Goal: Task Accomplishment & Management: Manage account settings

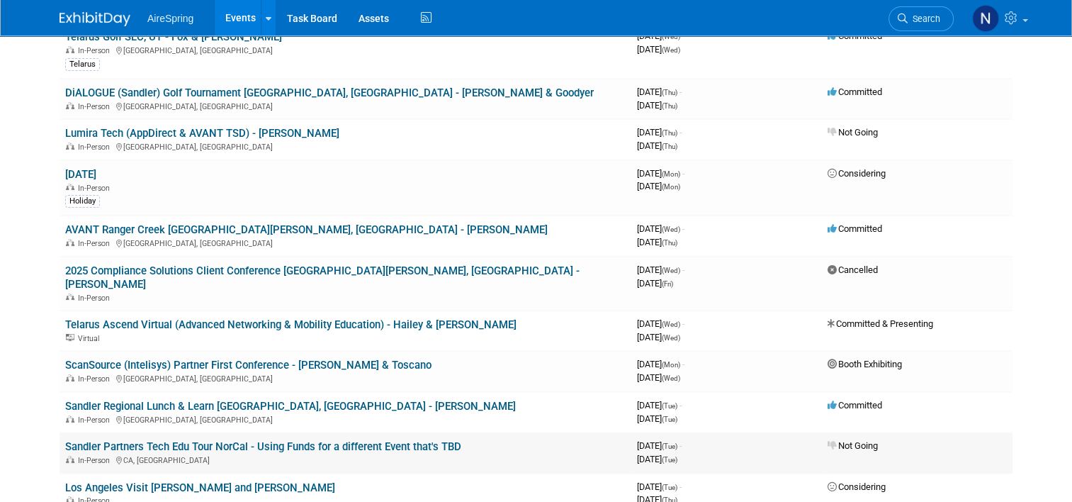
scroll to position [71, 0]
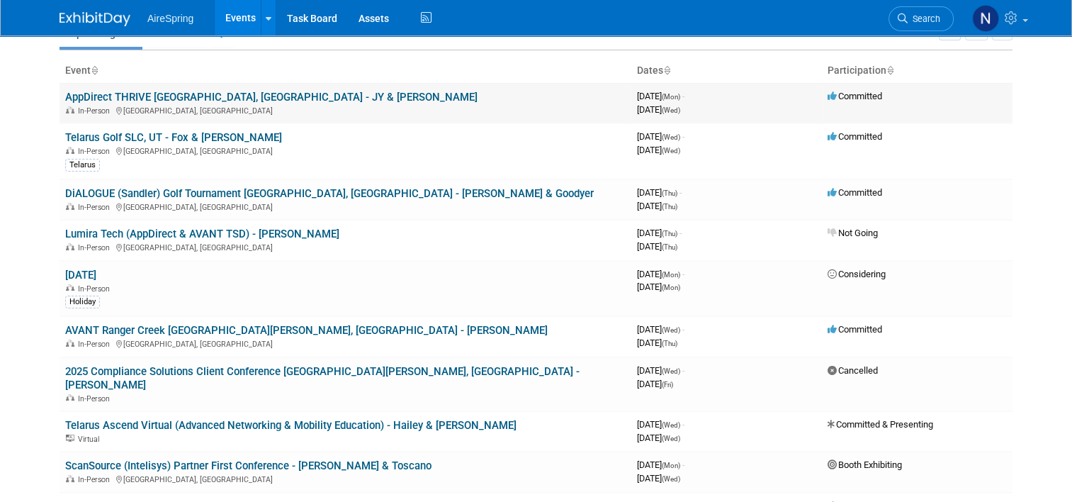
click at [150, 99] on link "AppDirect THRIVE [GEOGRAPHIC_DATA], [GEOGRAPHIC_DATA] - JY & [PERSON_NAME]" at bounding box center [271, 97] width 412 height 13
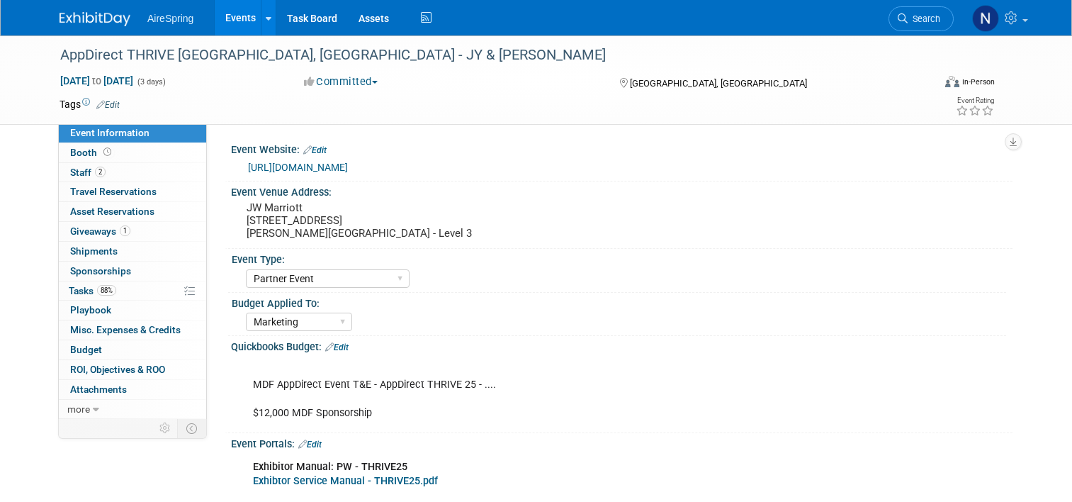
select select "Partner Event"
select select "Marketing"
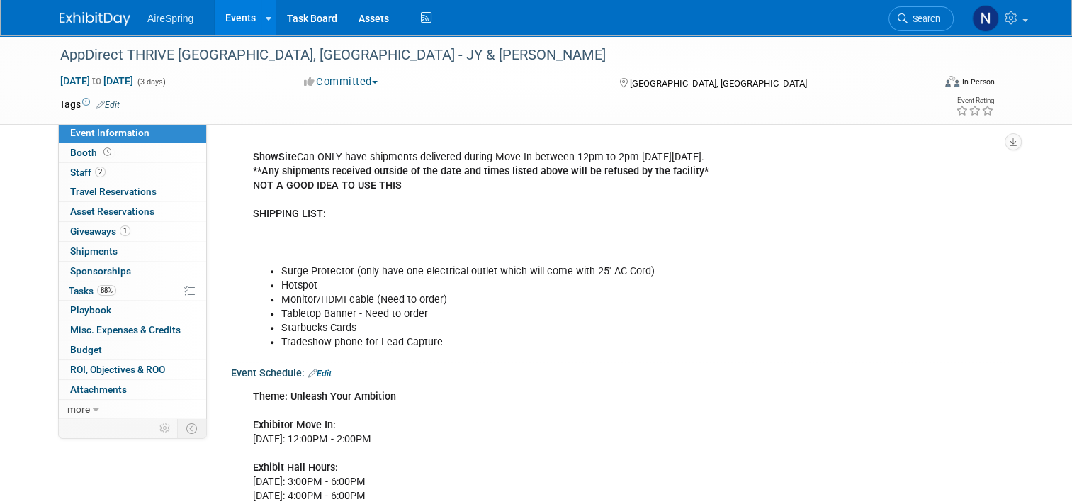
scroll to position [850, 0]
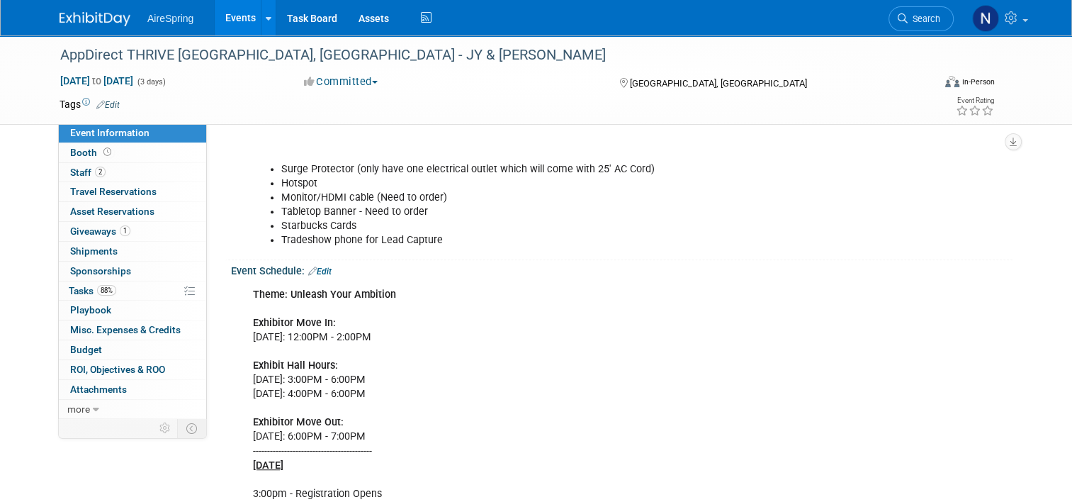
click at [225, 22] on link "Events" at bounding box center [241, 17] width 52 height 35
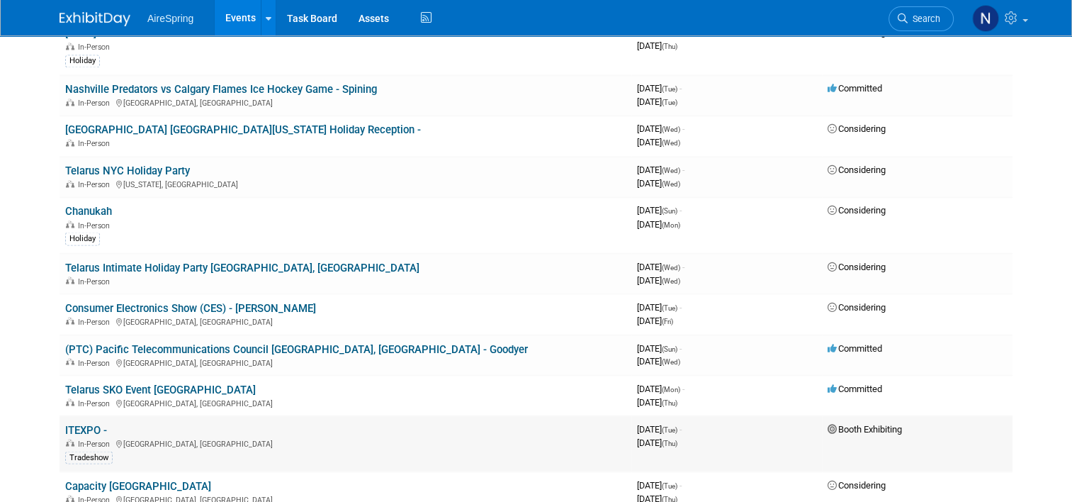
scroll to position [2480, 0]
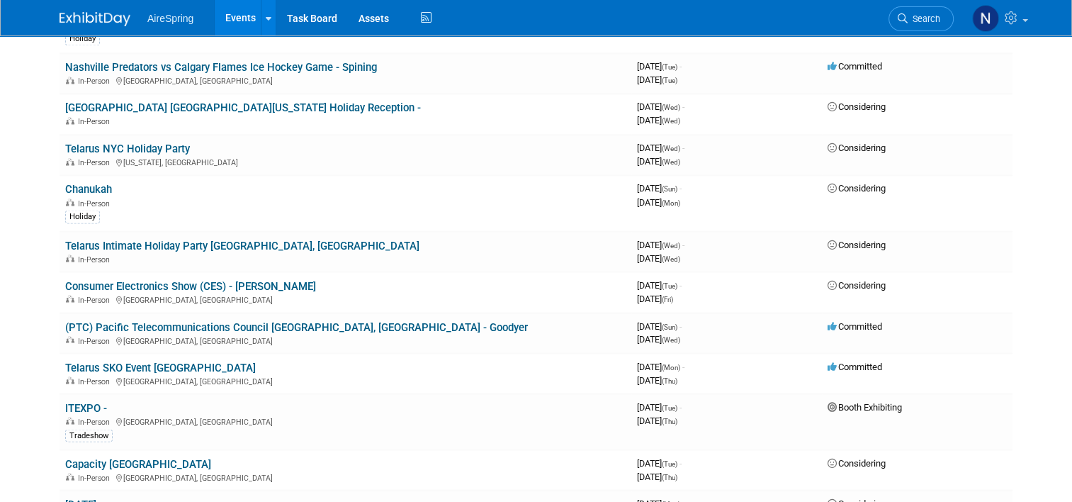
click at [175, 361] on link "Telarus SKO Event [GEOGRAPHIC_DATA]" at bounding box center [160, 367] width 191 height 13
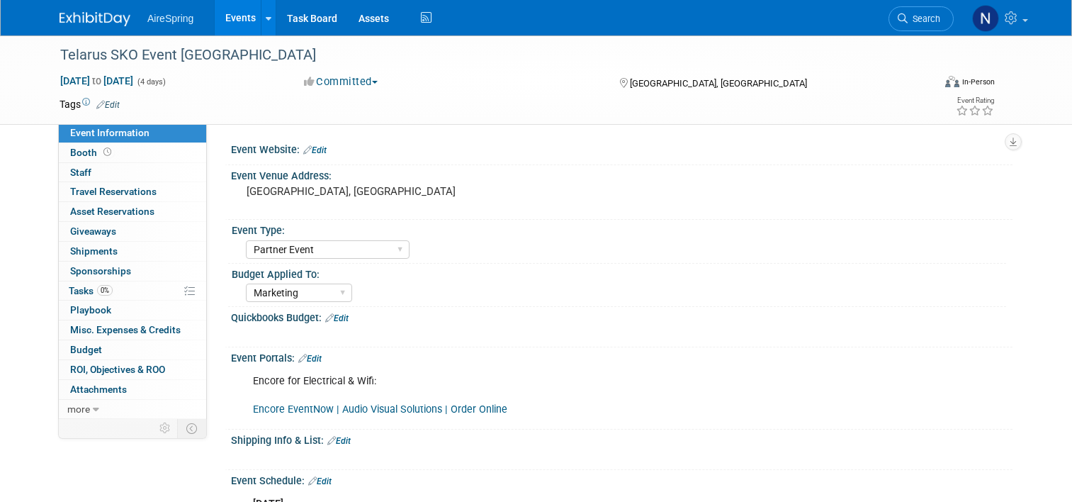
select select "Partner Event"
select select "Marketing"
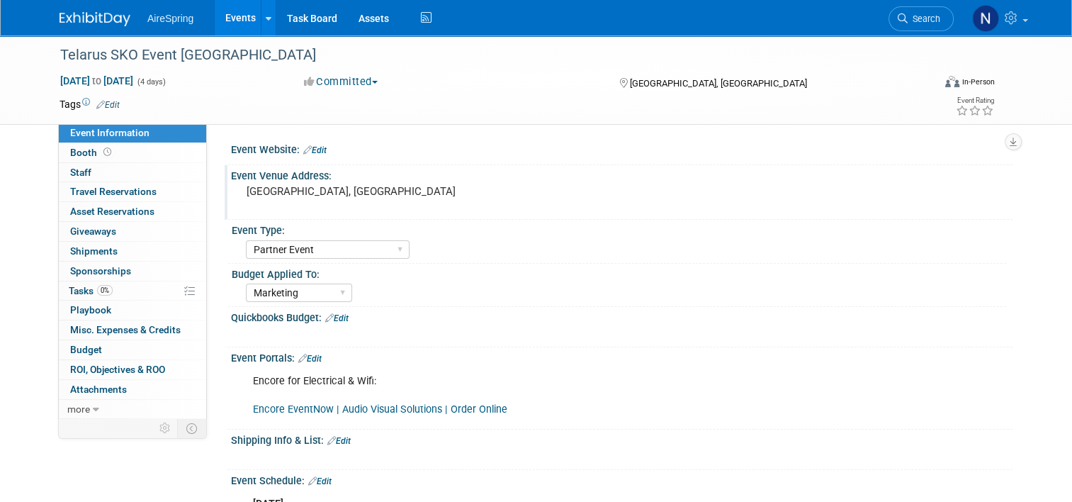
click at [322, 188] on pre "[GEOGRAPHIC_DATA], [GEOGRAPHIC_DATA]" at bounding box center [394, 191] width 295 height 13
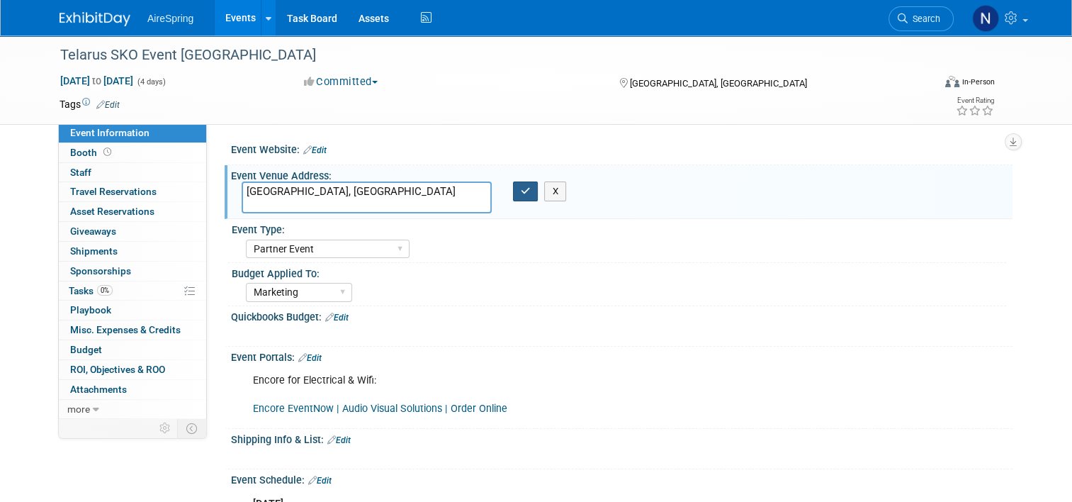
type textarea "[GEOGRAPHIC_DATA], [GEOGRAPHIC_DATA]"
click at [525, 196] on button "button" at bounding box center [526, 191] width 26 height 20
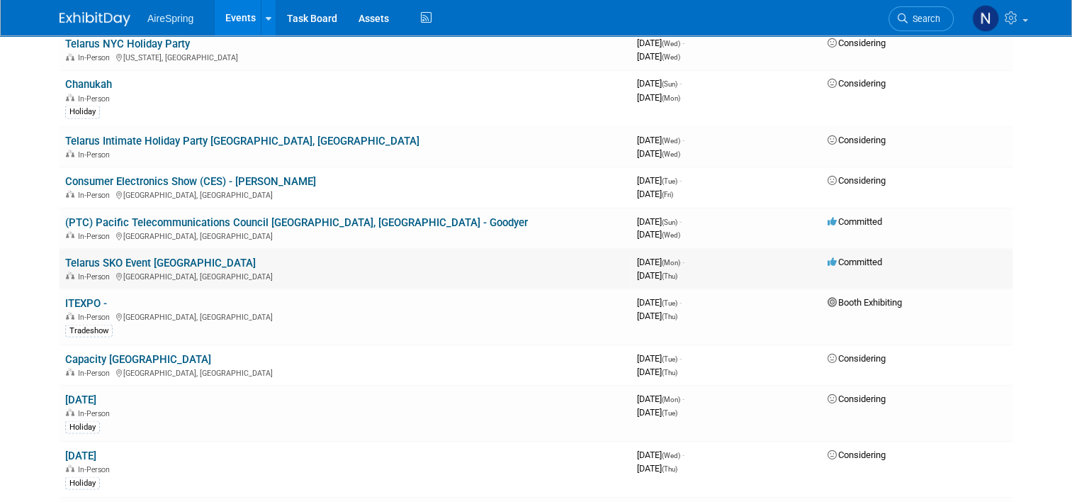
scroll to position [2622, 0]
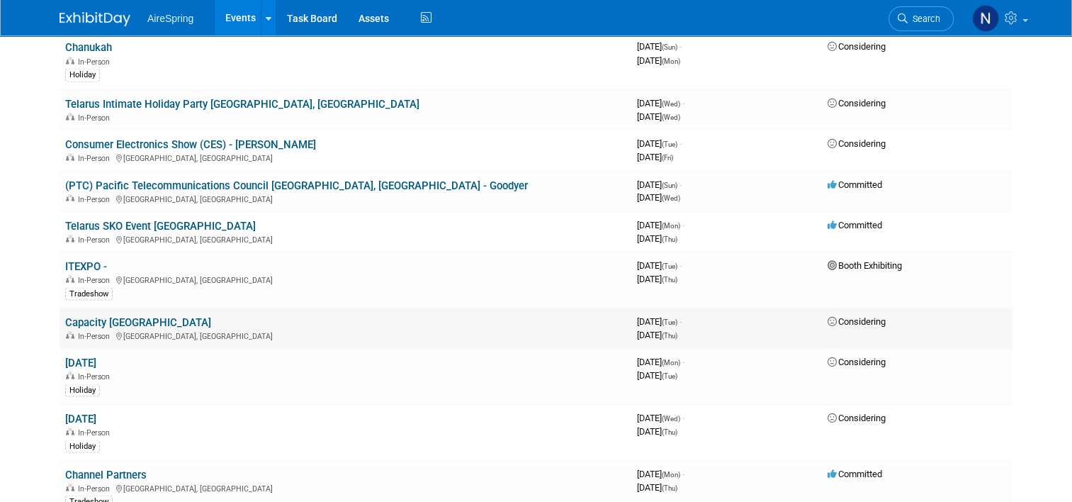
click at [417, 329] on div "In-Person [GEOGRAPHIC_DATA], [GEOGRAPHIC_DATA]" at bounding box center [345, 334] width 560 height 11
click at [130, 315] on link "Capacity [GEOGRAPHIC_DATA]" at bounding box center [138, 321] width 146 height 13
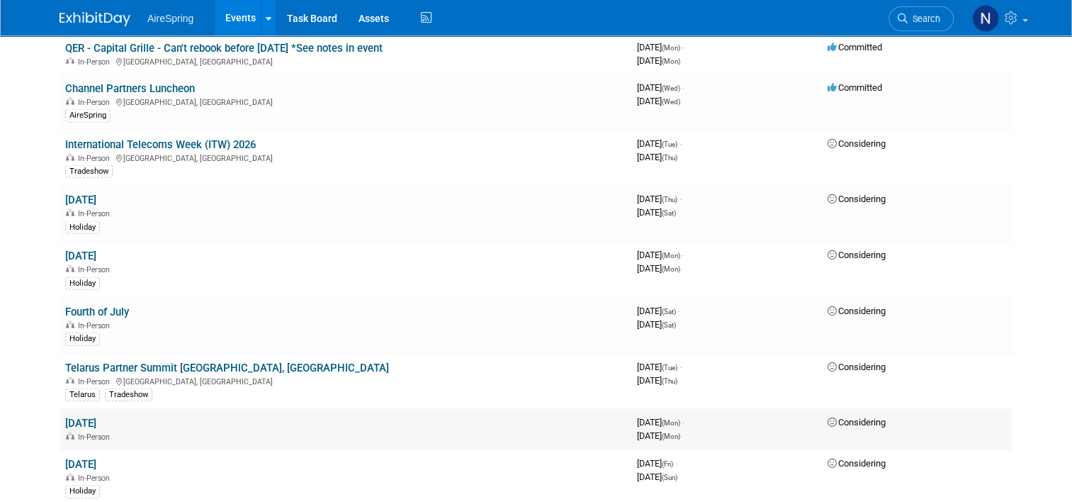
scroll to position [3189, 0]
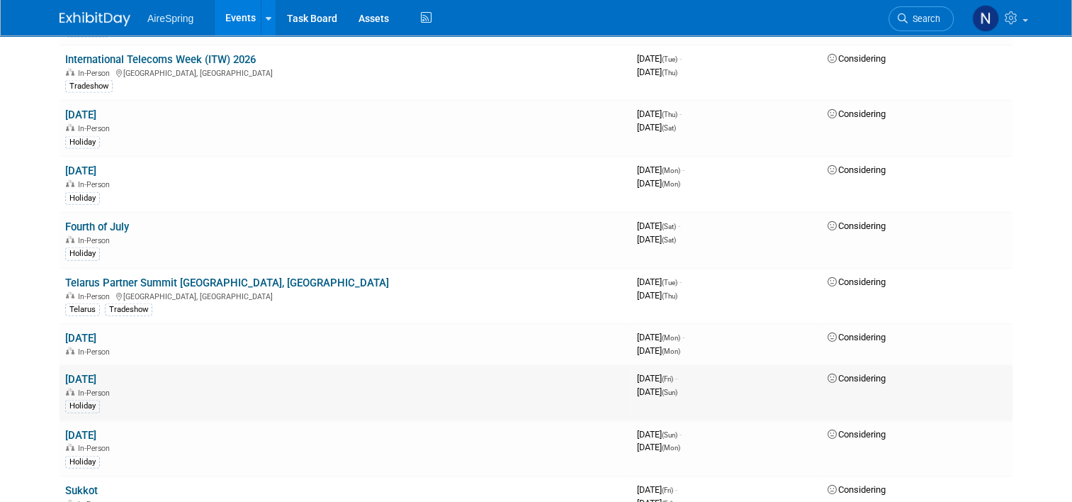
drag, startPoint x: 147, startPoint y: 295, endPoint x: 54, endPoint y: 303, distance: 93.9
click at [60, 365] on td "Rosh Hashanah In-Person Holiday" at bounding box center [346, 393] width 572 height 56
copy link "Rosh Hashanah"
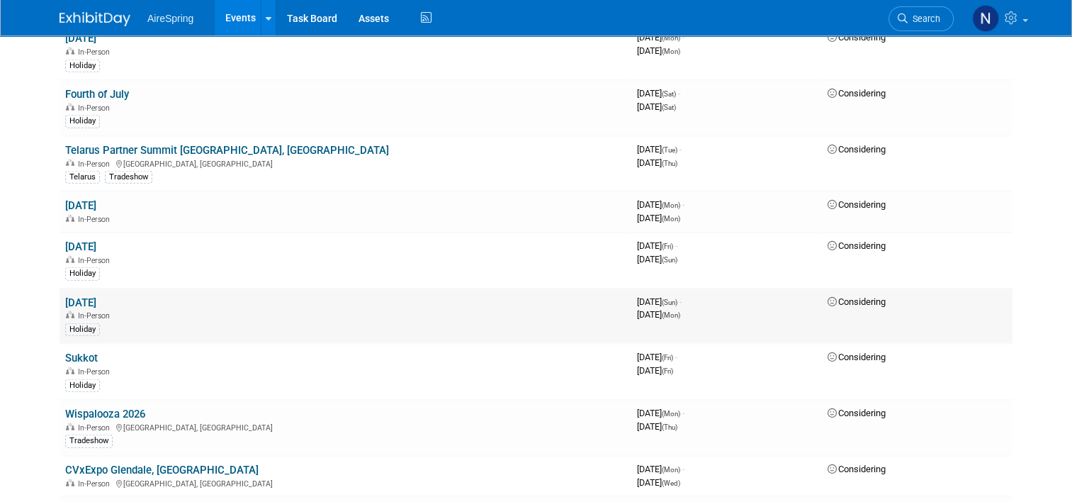
scroll to position [3330, 0]
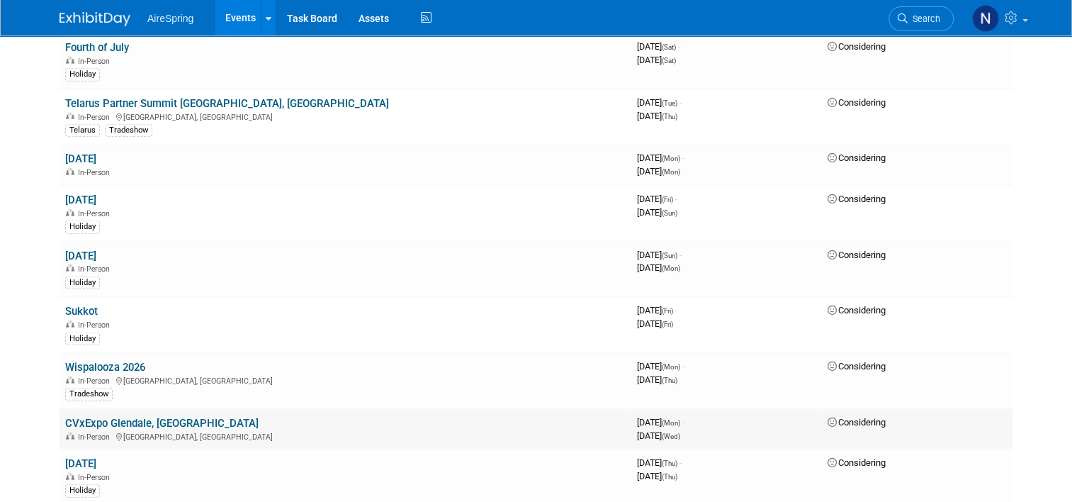
scroll to position [3401, 0]
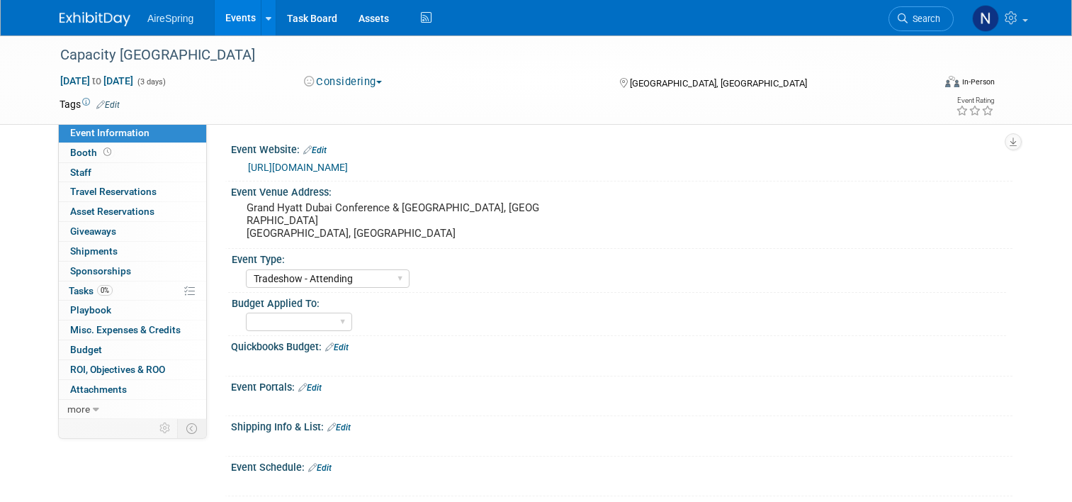
select select "Tradeshow - Attending"
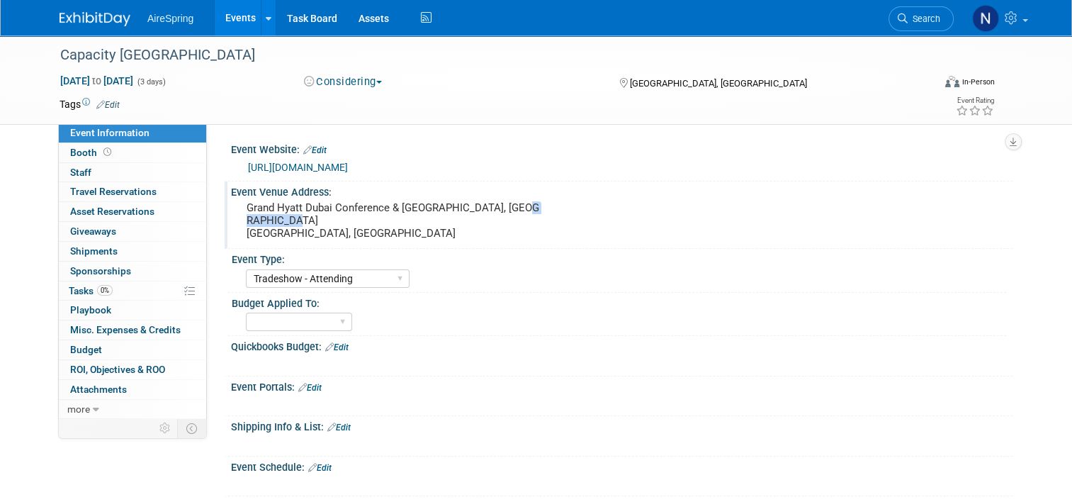
drag, startPoint x: 298, startPoint y: 223, endPoint x: 224, endPoint y: 218, distance: 73.9
click at [231, 218] on div "Grand Hyatt Dubai Conference & [GEOGRAPHIC_DATA], [GEOGRAPHIC_DATA] [GEOGRAPHIC…" at bounding box center [394, 221] width 326 height 47
